Goal: Information Seeking & Learning: Learn about a topic

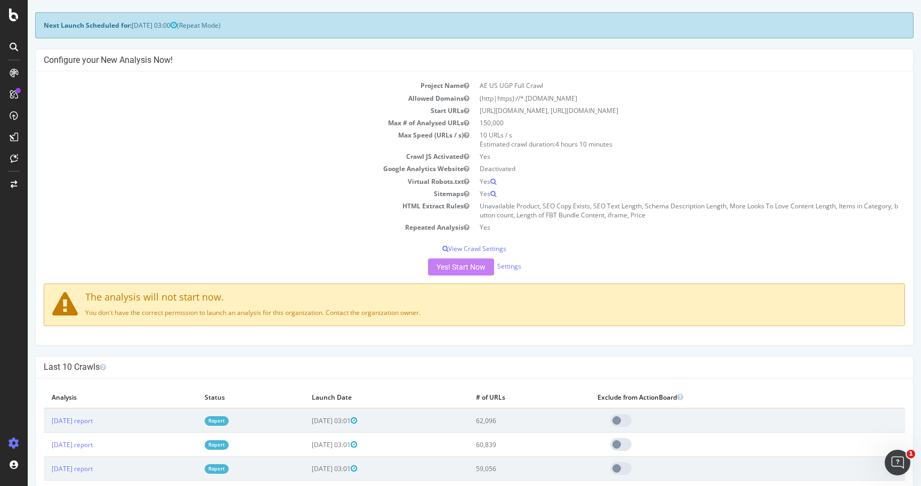
scroll to position [45, 0]
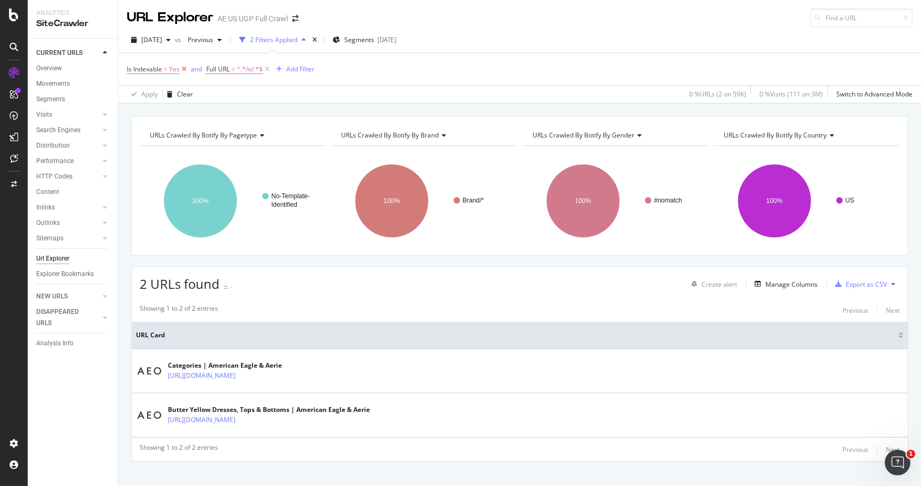
click at [184, 69] on icon at bounding box center [184, 69] width 9 height 11
click at [393, 38] on div "[DATE]" at bounding box center [383, 39] width 19 height 9
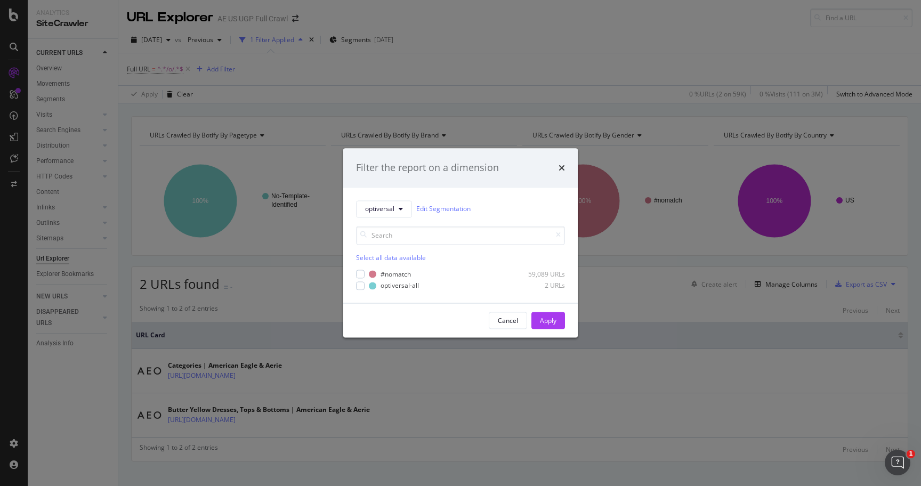
click at [566, 171] on div "Filter the report on a dimension" at bounding box center [460, 167] width 235 height 39
click at [563, 169] on icon "times" at bounding box center [562, 168] width 6 height 9
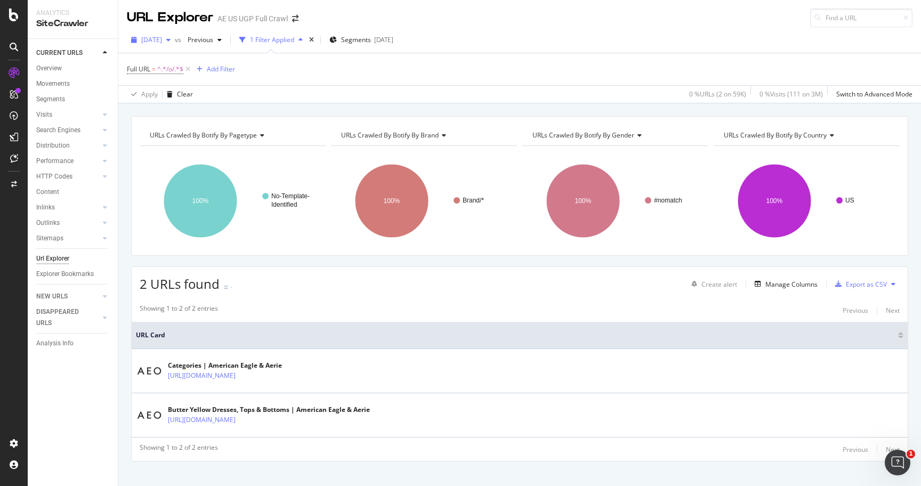
click at [162, 41] on span "[DATE]" at bounding box center [151, 39] width 21 height 9
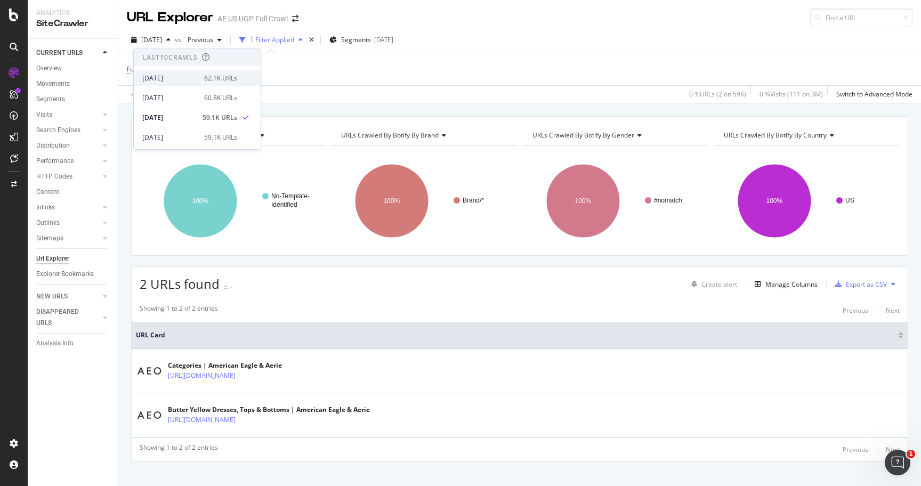
click at [180, 75] on div "[DATE]" at bounding box center [169, 79] width 55 height 10
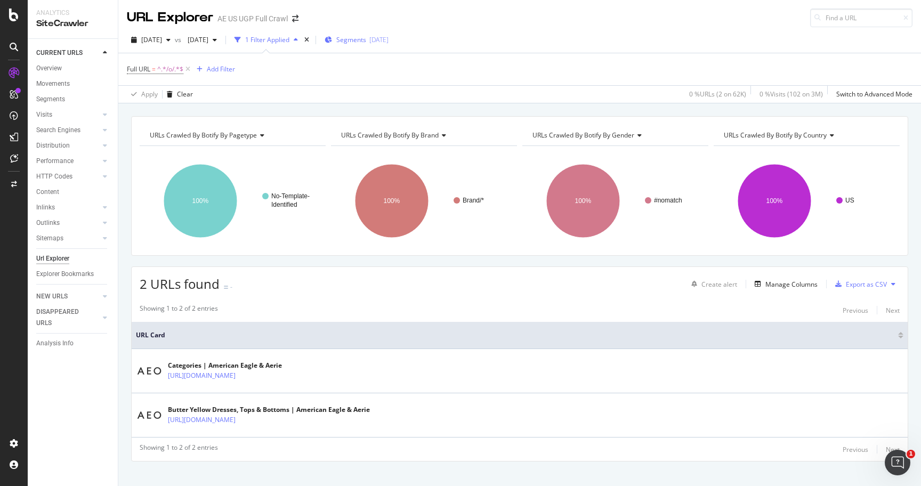
click at [366, 40] on span "Segments" at bounding box center [351, 39] width 30 height 9
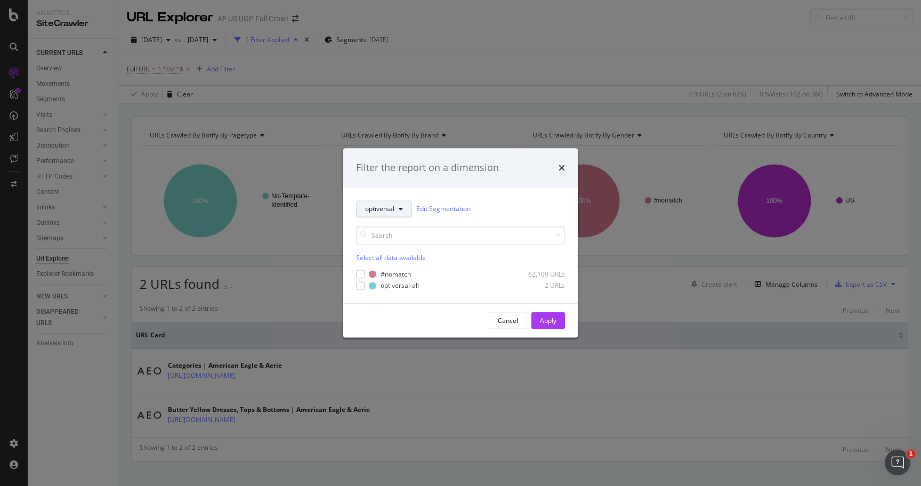
click at [383, 207] on span "optiversal" at bounding box center [379, 209] width 29 height 9
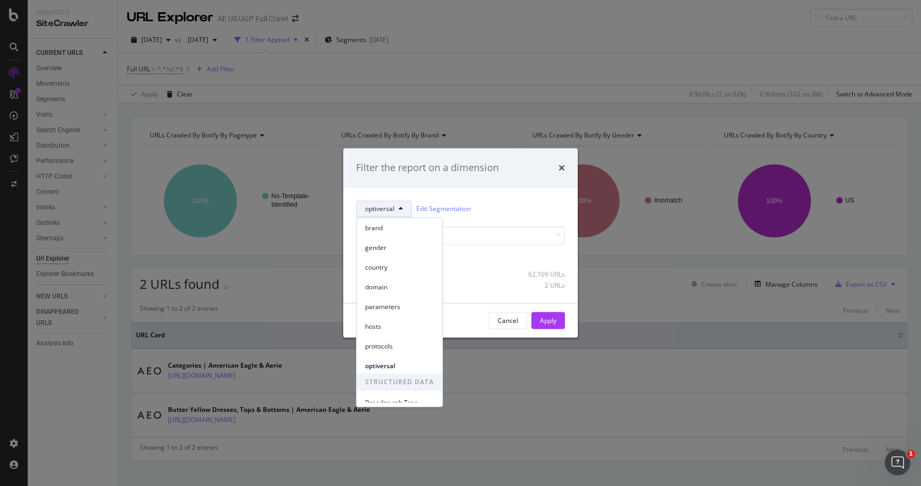
scroll to position [47, 0]
click at [454, 327] on div "Cancel Apply" at bounding box center [460, 320] width 209 height 17
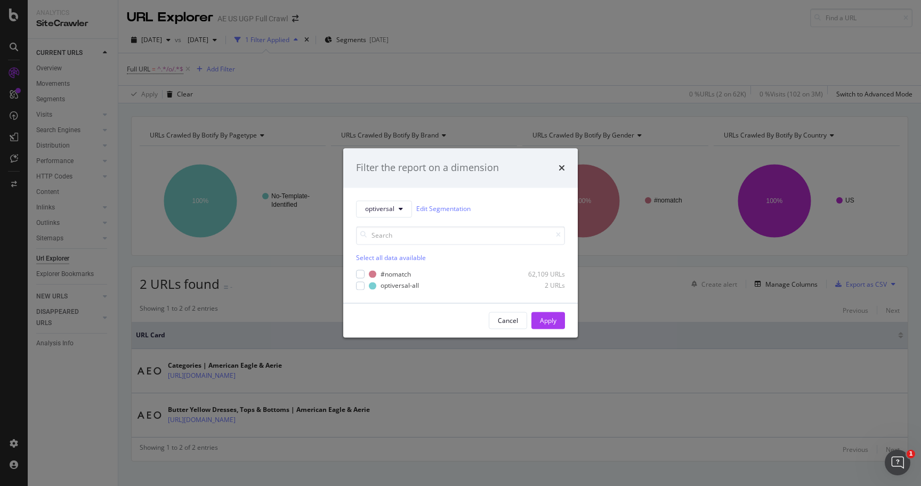
click at [365, 259] on div "Select all data available" at bounding box center [460, 257] width 209 height 9
click at [542, 325] on div "Apply" at bounding box center [548, 320] width 17 height 9
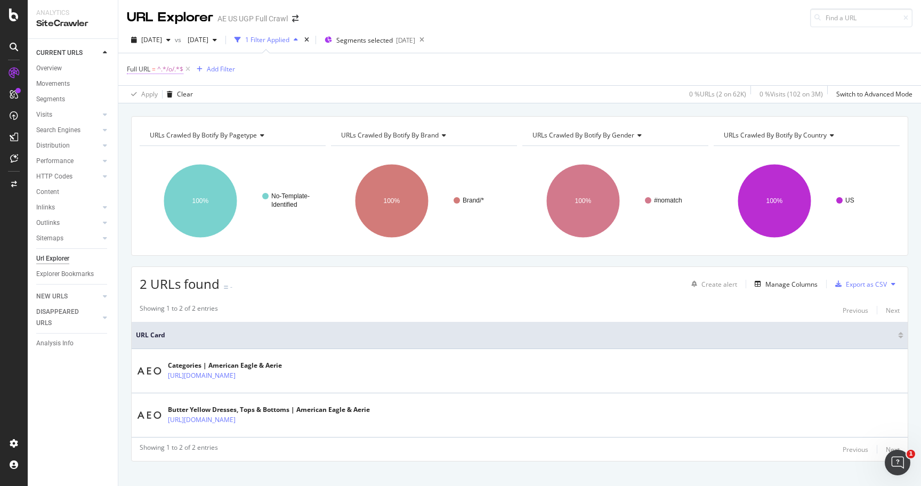
click at [159, 71] on span "^.*/o/.*$" at bounding box center [170, 69] width 26 height 15
click at [161, 97] on span "Contains" at bounding box center [149, 94] width 26 height 9
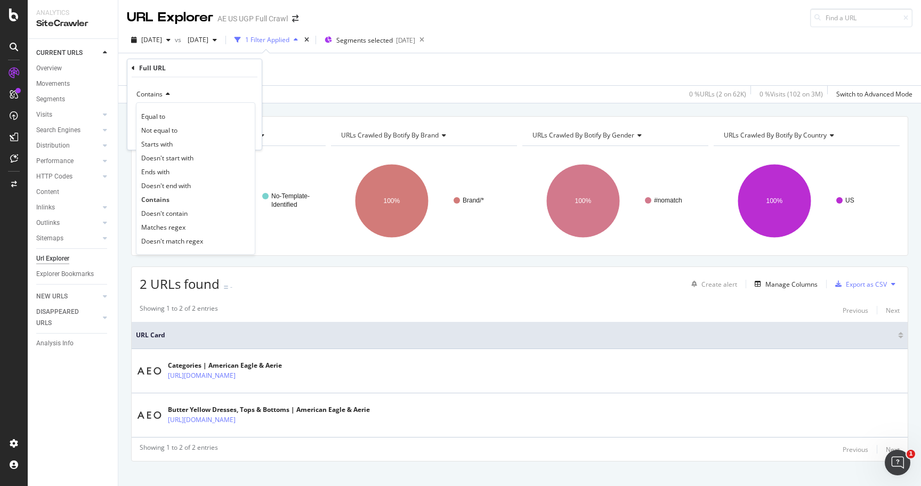
click at [161, 97] on span "Contains" at bounding box center [149, 94] width 26 height 9
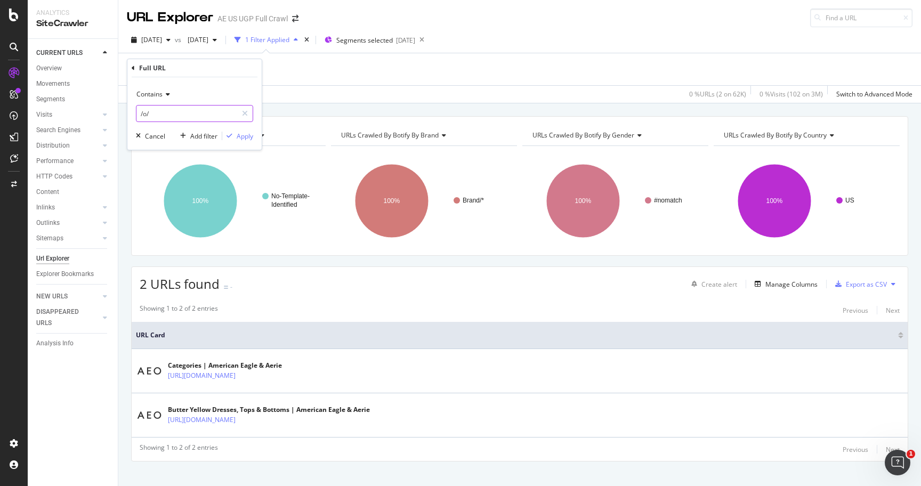
click at [143, 114] on input "/o/" at bounding box center [186, 113] width 101 height 17
type input "\/o\/"
click at [241, 132] on div "Apply" at bounding box center [245, 136] width 17 height 9
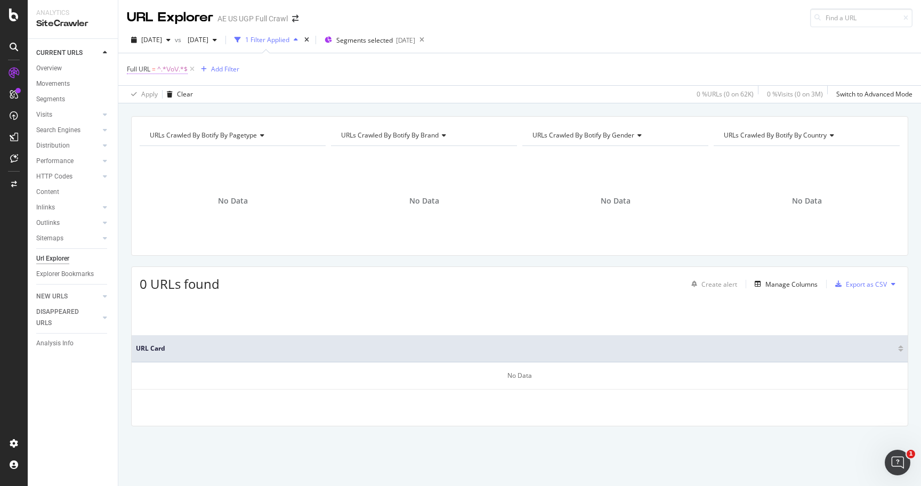
click at [167, 71] on span "^.*\/o\/.*$" at bounding box center [172, 69] width 30 height 15
click at [157, 116] on input "\/o\/" at bounding box center [186, 113] width 101 height 17
type input "/o/"
click at [241, 137] on div "Apply" at bounding box center [245, 136] width 17 height 9
